Goal: Transaction & Acquisition: Purchase product/service

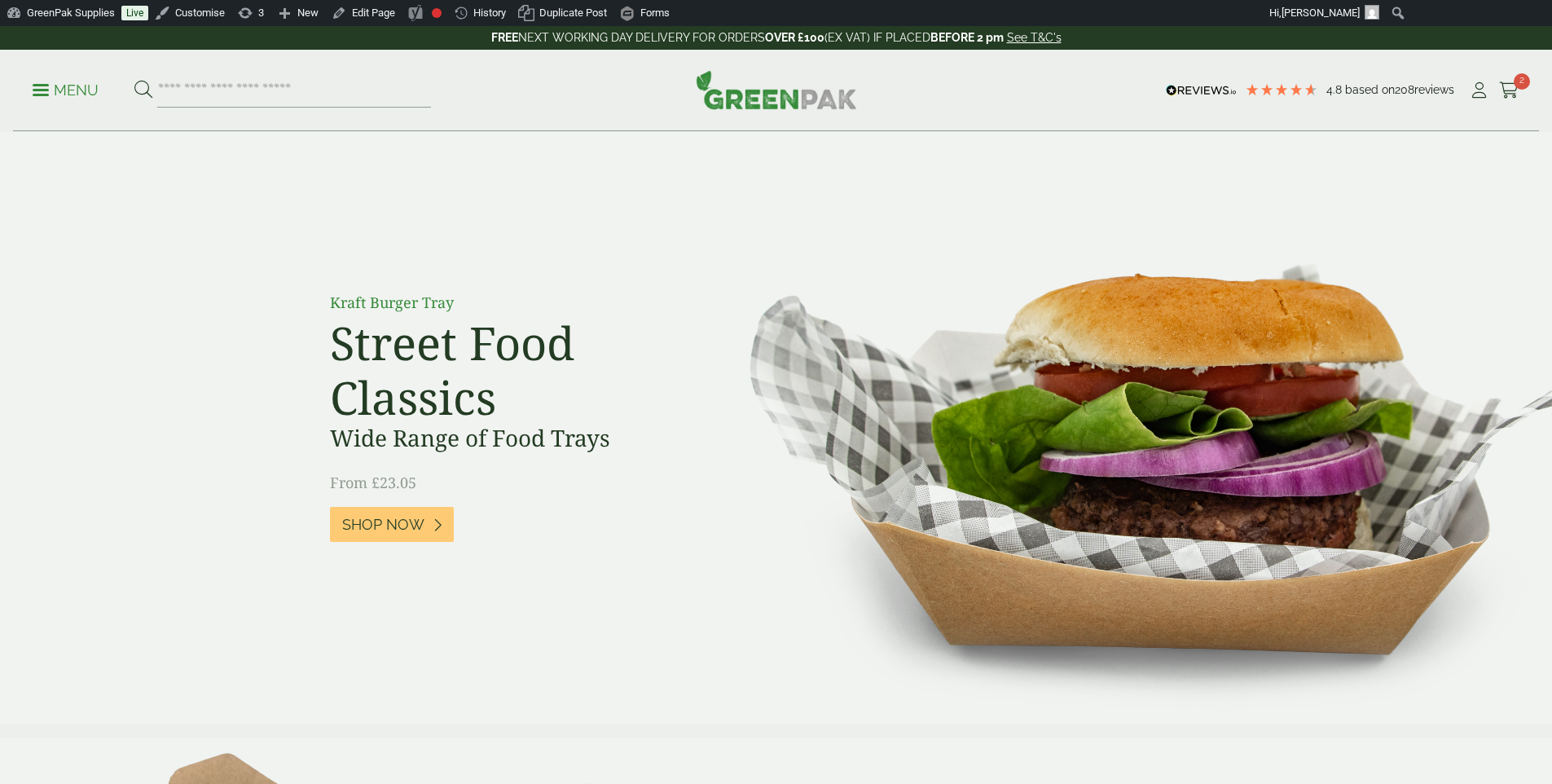
click at [746, 82] on img at bounding box center [776, 89] width 162 height 39
click at [92, 99] on p "Menu" at bounding box center [65, 90] width 66 height 20
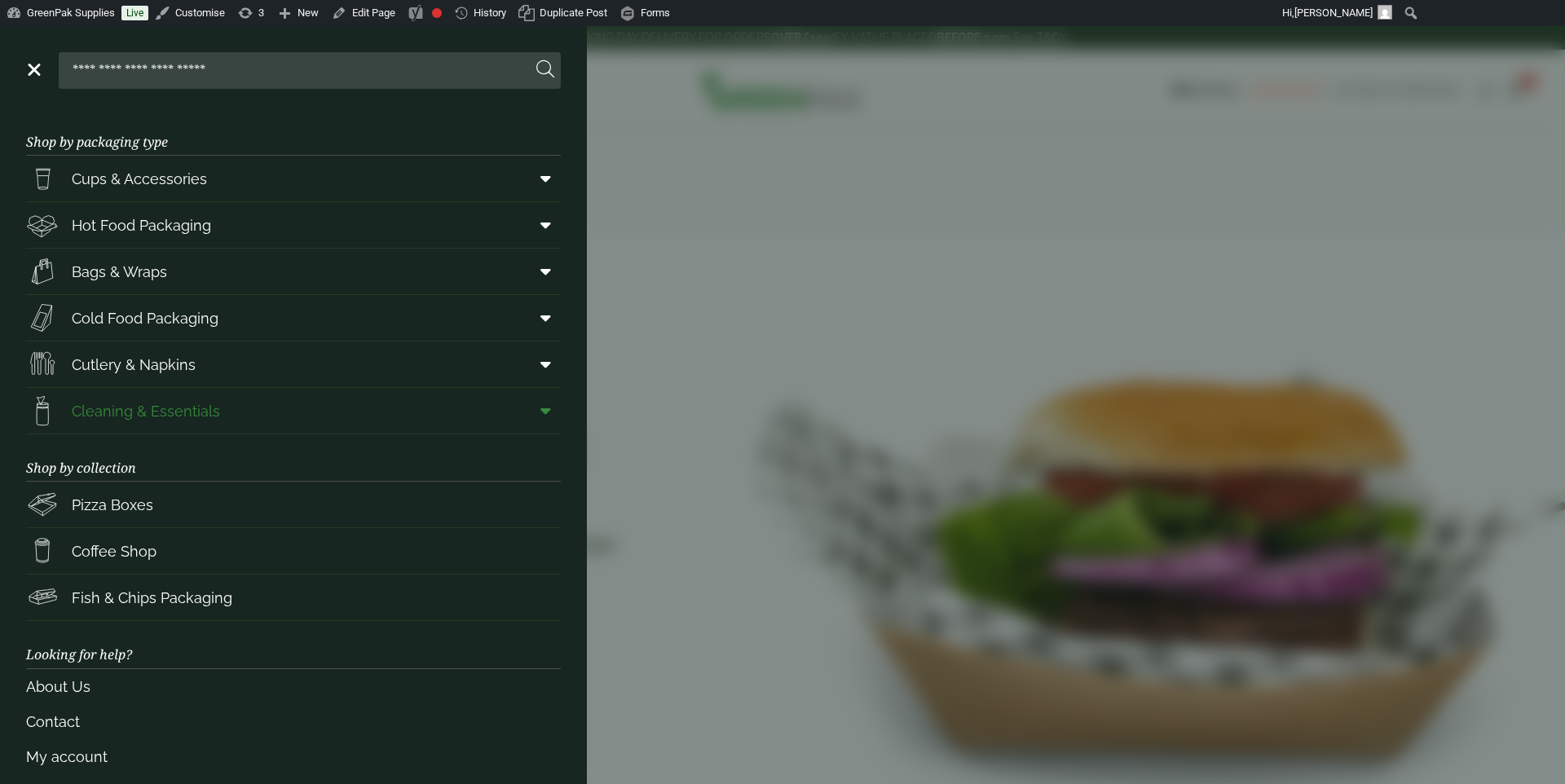
click at [171, 400] on span "Cleaning & Essentials" at bounding box center [146, 410] width 149 height 22
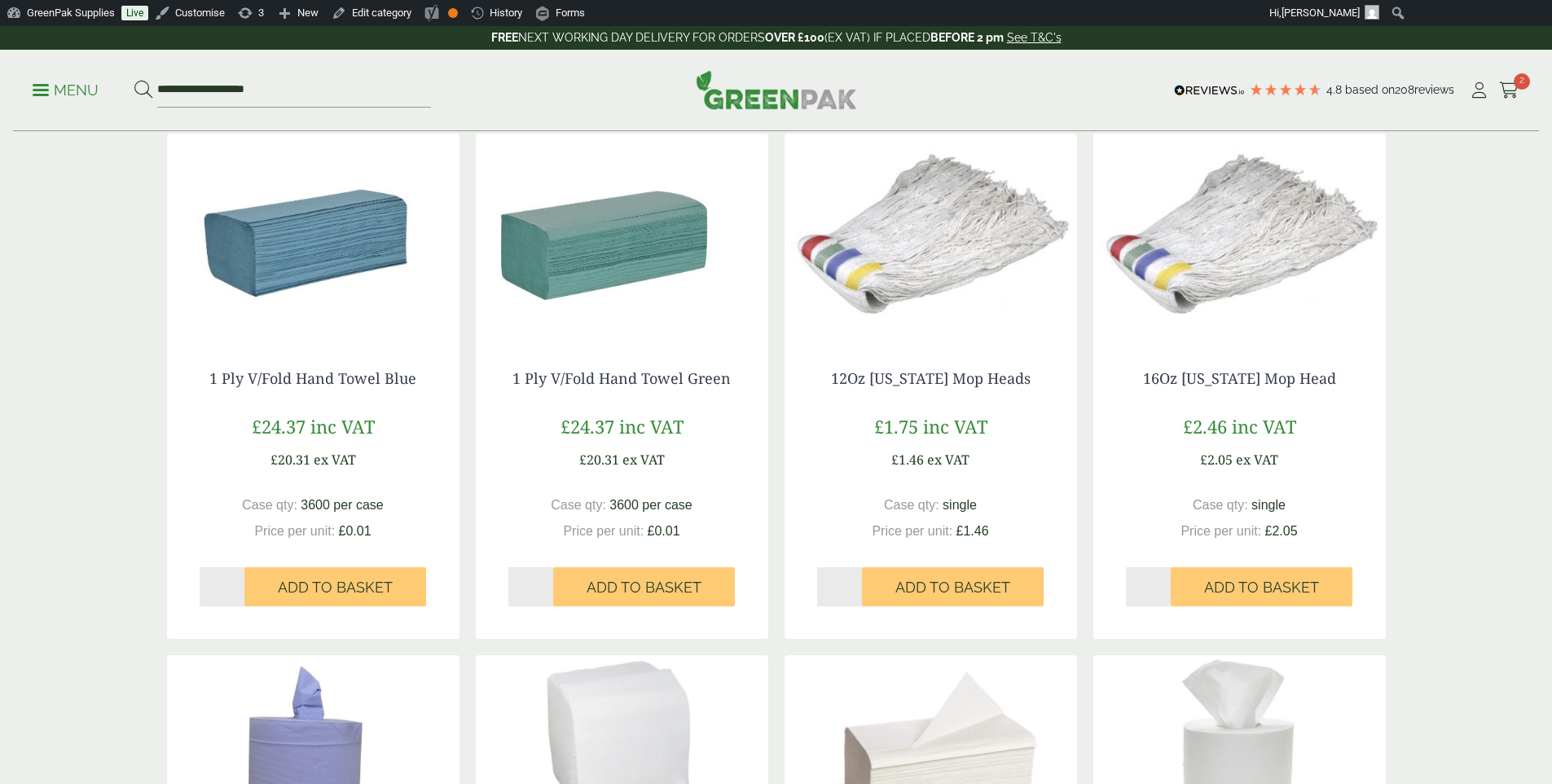
scroll to position [236, 0]
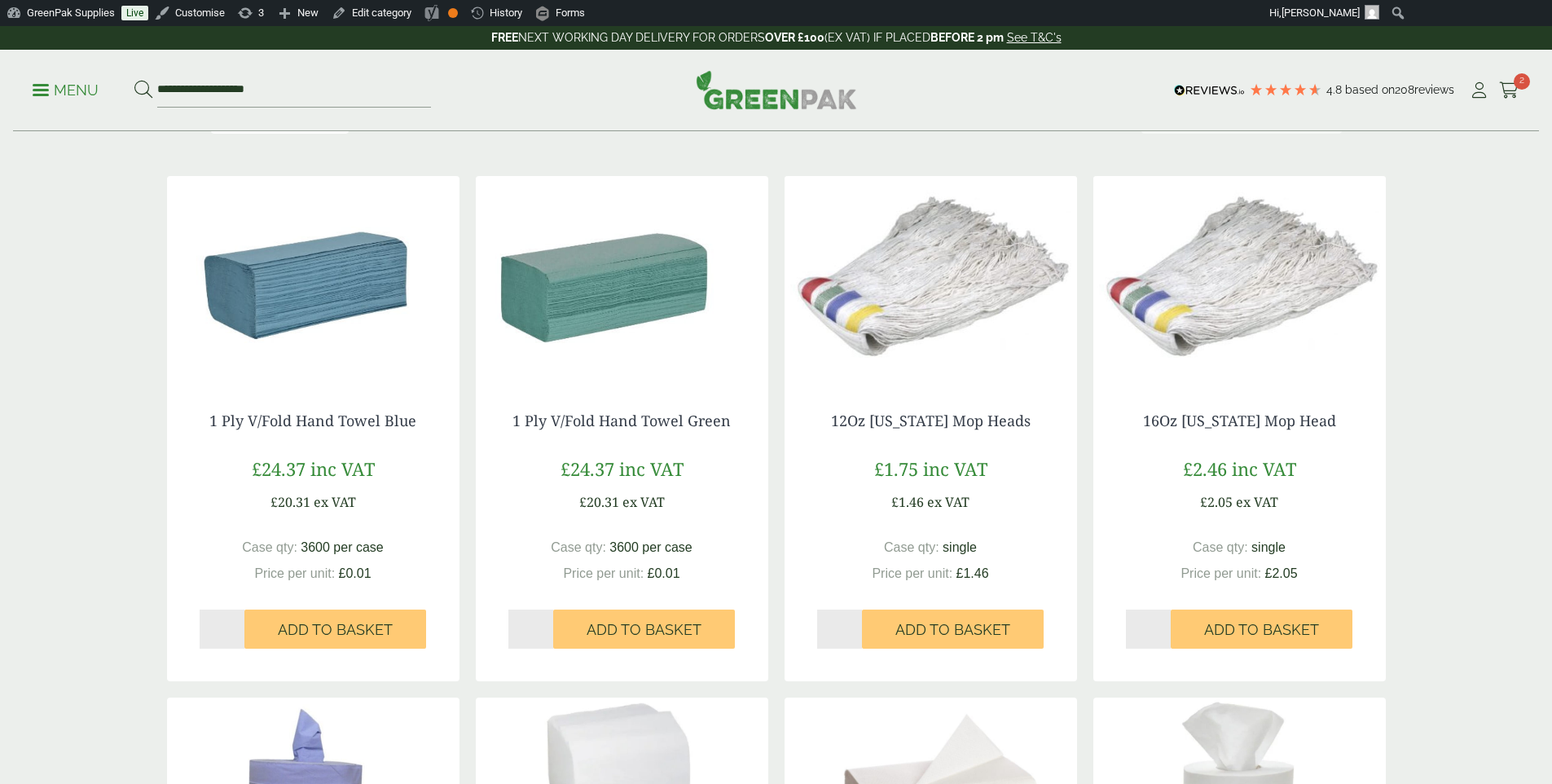
click at [328, 353] on img at bounding box center [313, 278] width 292 height 204
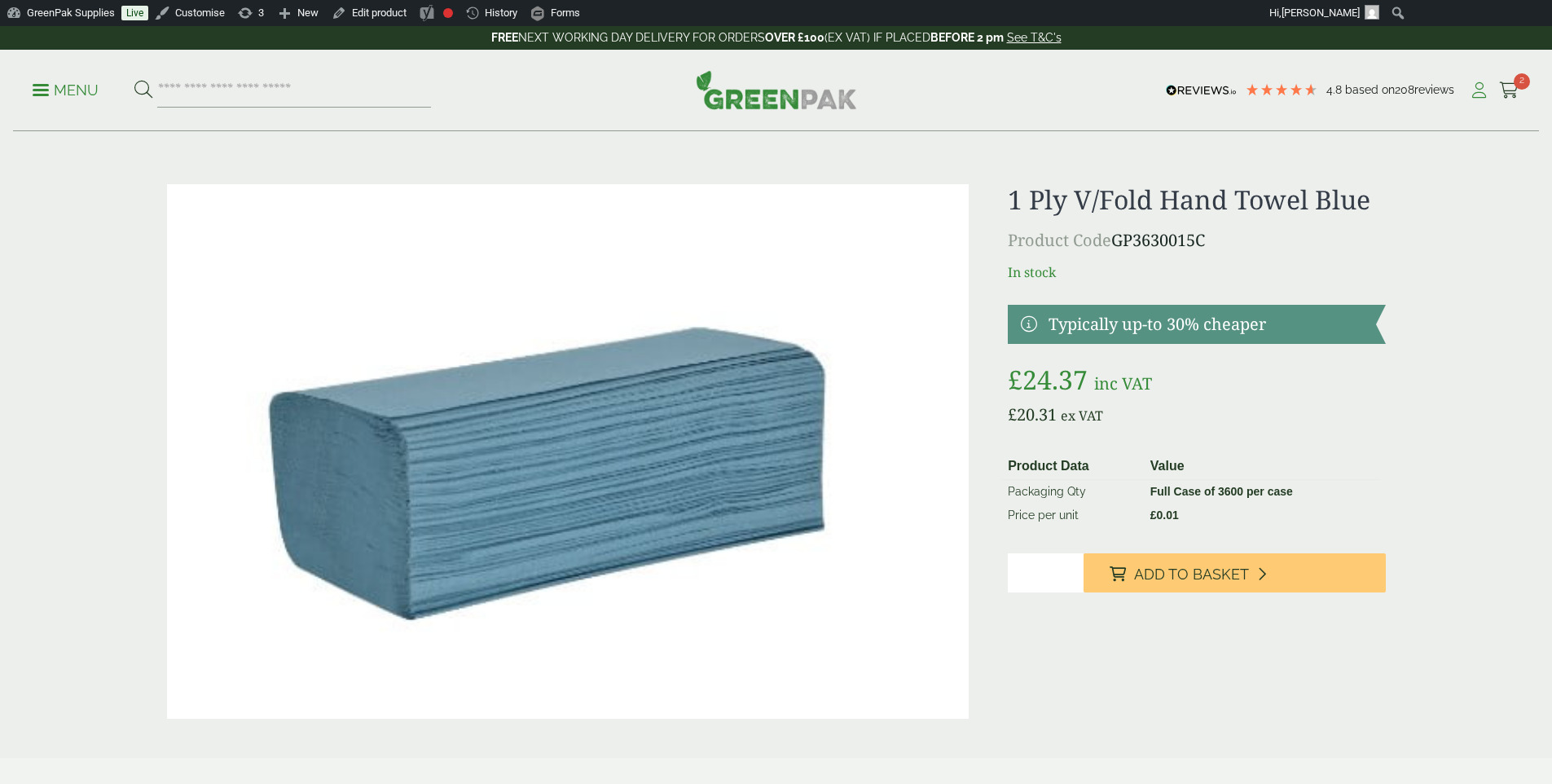
click at [1476, 97] on icon at bounding box center [1479, 89] width 20 height 16
